Goal: Find specific page/section: Find specific page/section

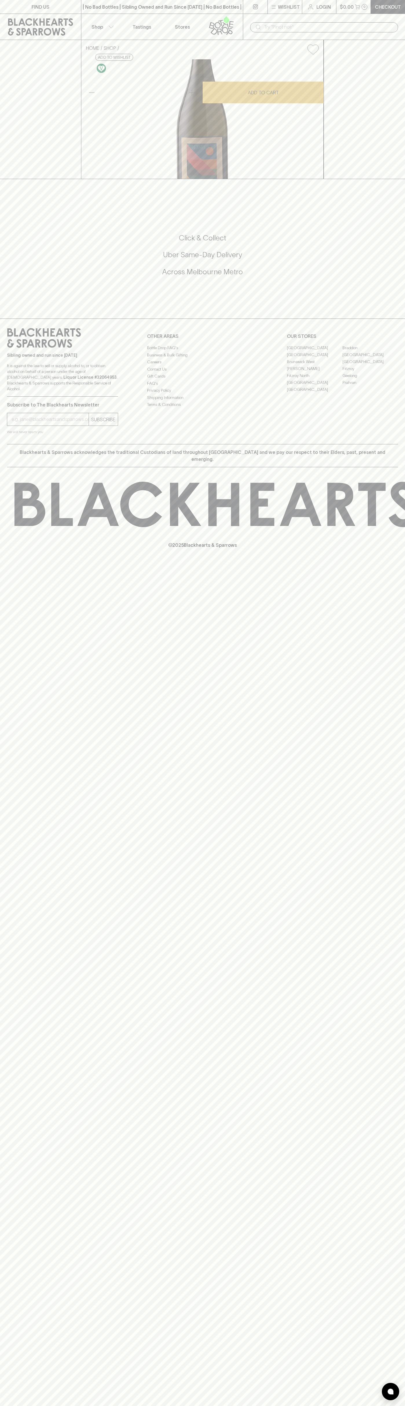
click at [315, 386] on link "[GEOGRAPHIC_DATA]" at bounding box center [315, 382] width 56 height 7
click at [293, 21] on div "​" at bounding box center [324, 27] width 162 height 26
click at [399, 563] on div "© 2025 Blackhearts & Sparrows" at bounding box center [202, 515] width 405 height 96
click at [236, 1406] on html "FIND US | No Bad Bottles | Sibling Owned and Run Since 2006 | No Bad Bottles | …" at bounding box center [202, 703] width 405 height 1406
click at [14, 65] on div "HOME SHOP Vino Aperto Prosecco King Valley 2024 $22.00 Add to wishlist 10% disc…" at bounding box center [202, 109] width 405 height 139
